Goal: Communication & Community: Connect with others

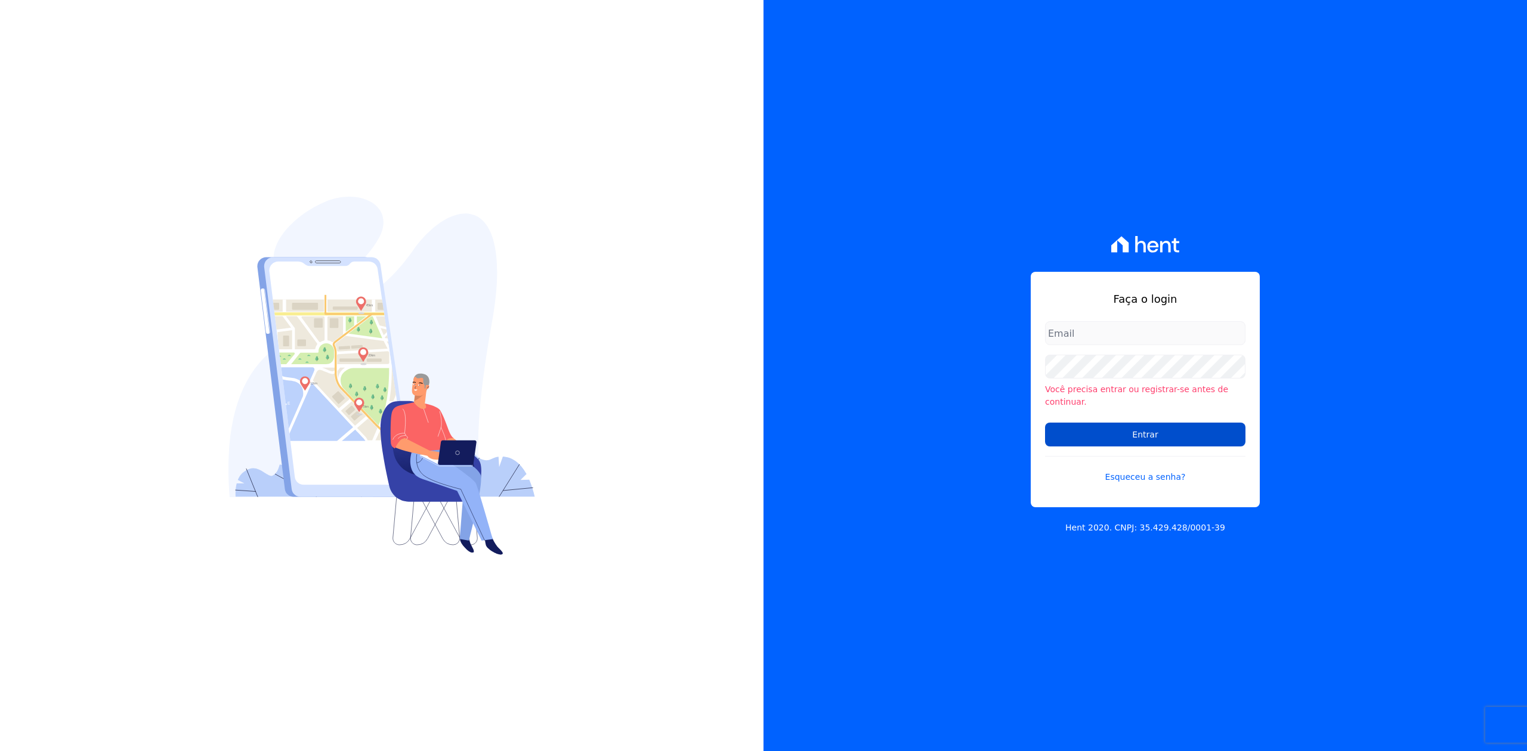
type input "[EMAIL_ADDRESS][DOMAIN_NAME]"
click at [1124, 433] on input "Entrar" at bounding box center [1145, 435] width 200 height 24
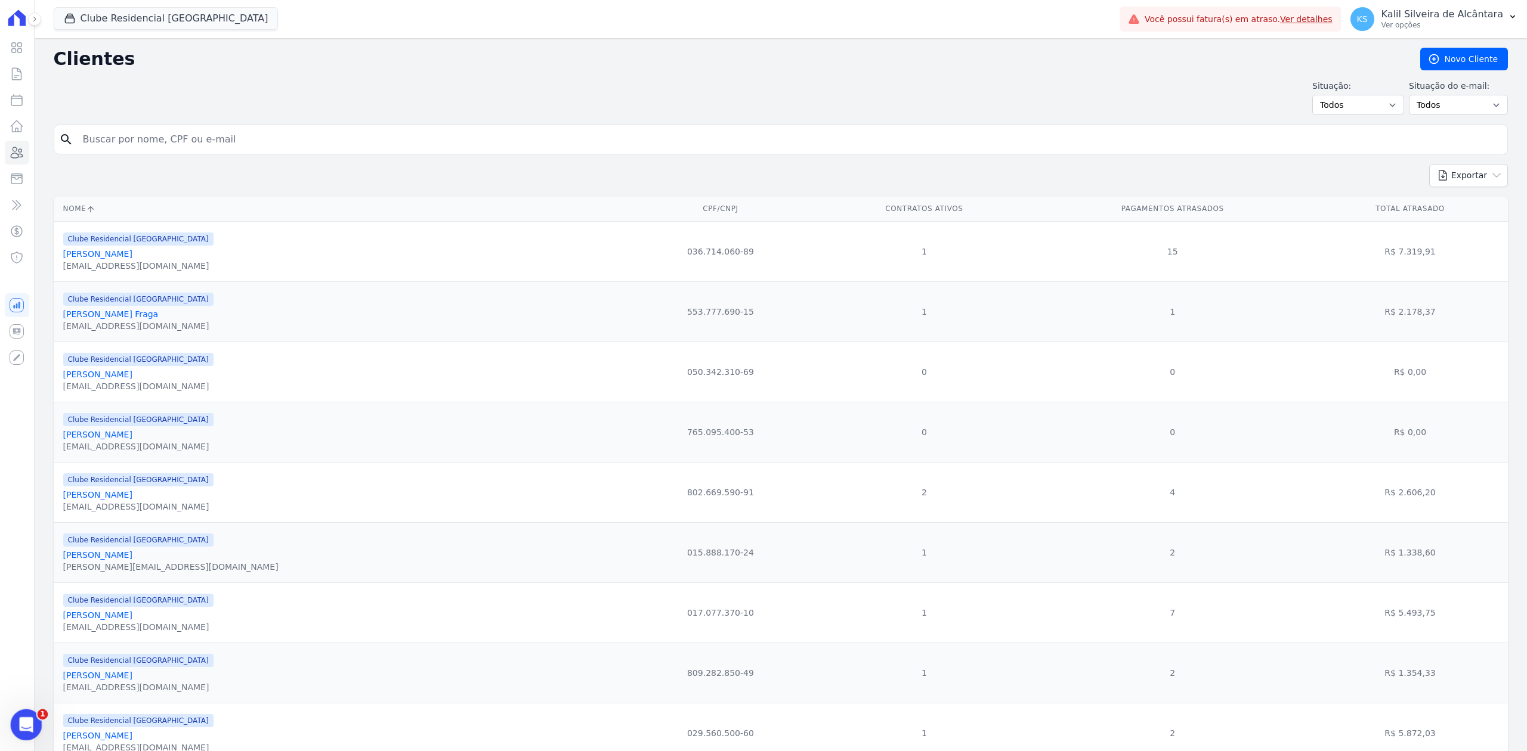
click at [18, 731] on div "Abertura do Messenger da Intercom" at bounding box center [24, 723] width 39 height 39
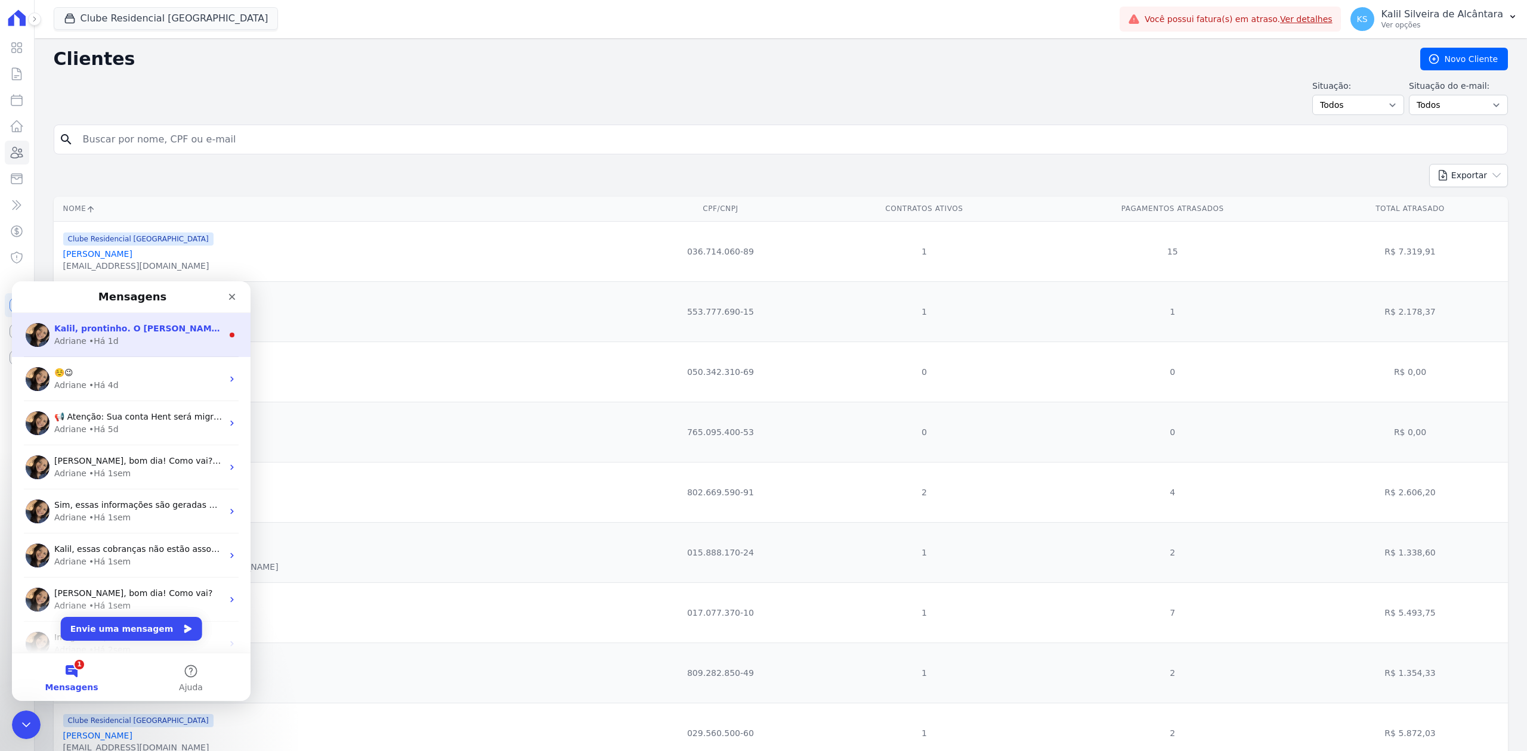
click at [132, 342] on div "Adriane • Há 1d" at bounding box center [138, 341] width 168 height 13
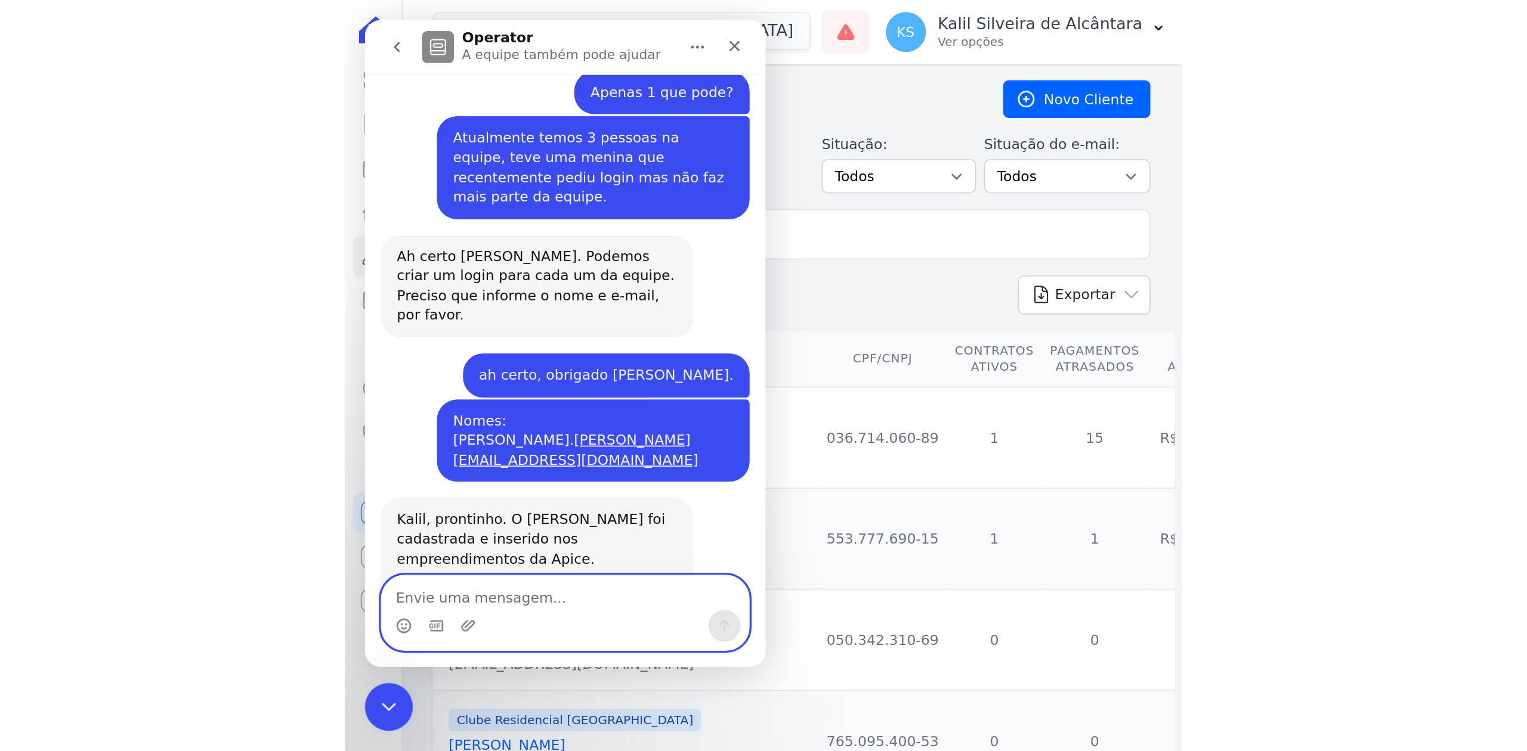
scroll to position [268, 0]
